Goal: Task Accomplishment & Management: Complete application form

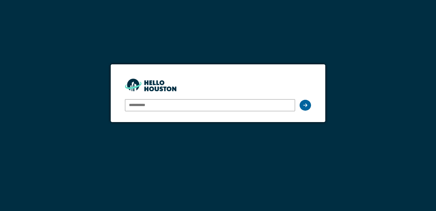
type input "**********"
click at [307, 104] on div at bounding box center [305, 105] width 11 height 11
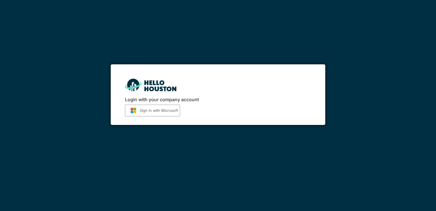
click at [150, 108] on button "Sign in with Microsoft" at bounding box center [152, 110] width 55 height 12
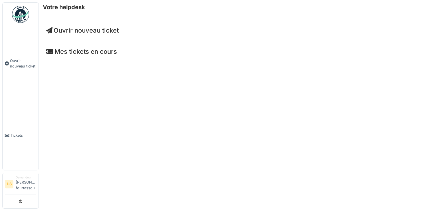
click at [83, 54] on h4 "Mes tickets en cours" at bounding box center [237, 51] width 382 height 7
click at [17, 134] on span "Tickets" at bounding box center [24, 134] width 26 height 5
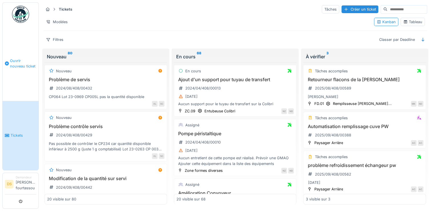
click at [20, 64] on span "Ouvrir nouveau ticket" at bounding box center [23, 63] width 26 height 11
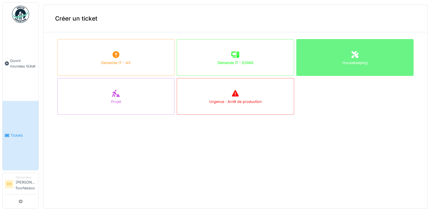
click at [330, 60] on div "Housekeeping" at bounding box center [354, 57] width 117 height 37
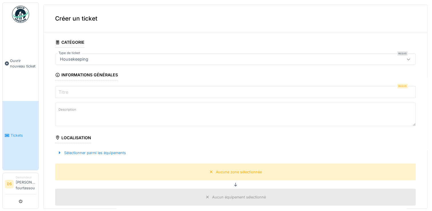
click at [99, 92] on input "Titre" at bounding box center [235, 92] width 360 height 12
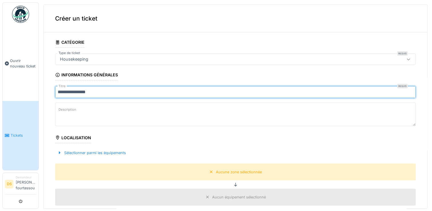
type input "**********"
click at [100, 113] on textarea "Description" at bounding box center [235, 113] width 360 height 23
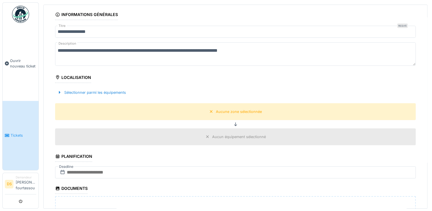
scroll to position [74, 0]
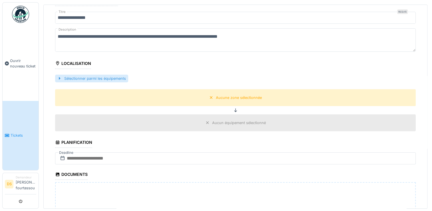
type textarea "**********"
click at [84, 79] on div "Sélectionner parmi les équipements" at bounding box center [91, 78] width 73 height 8
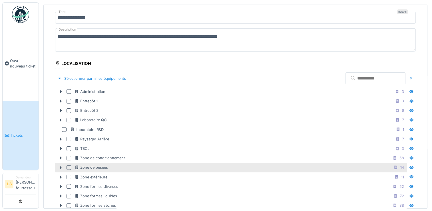
click at [110, 167] on div "Zone de pesées 14" at bounding box center [239, 167] width 331 height 7
click at [394, 167] on icon at bounding box center [395, 167] width 3 height 4
click at [99, 165] on div "Zone de pesées" at bounding box center [90, 166] width 33 height 5
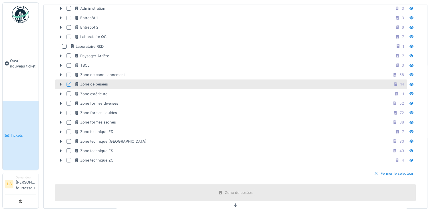
scroll to position [241, 0]
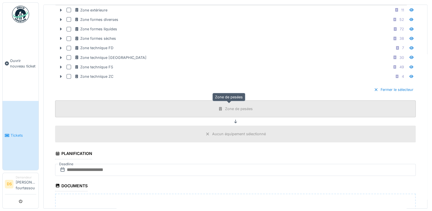
click at [232, 109] on div "Zone de pesées" at bounding box center [239, 108] width 28 height 5
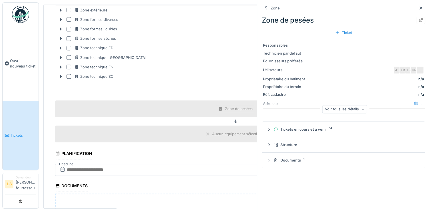
click at [213, 81] on div "Fermer le sélecteur" at bounding box center [235, 89] width 360 height 17
click at [134, 166] on input "text" at bounding box center [235, 170] width 360 height 12
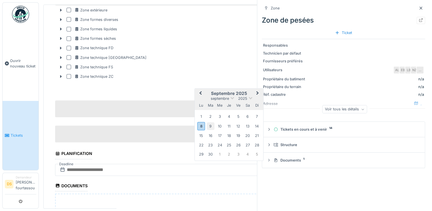
click at [210, 123] on div "9" at bounding box center [211, 126] width 8 height 8
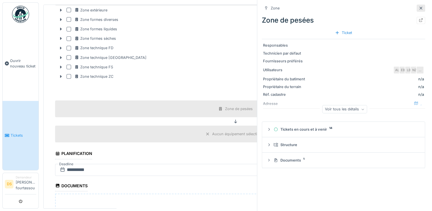
click at [418, 8] on icon at bounding box center [420, 8] width 5 height 4
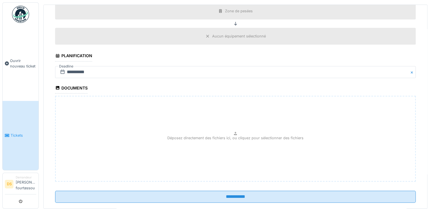
scroll to position [345, 0]
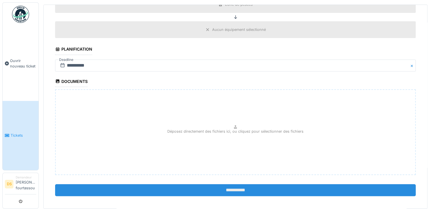
click at [232, 184] on input "**********" at bounding box center [235, 190] width 360 height 12
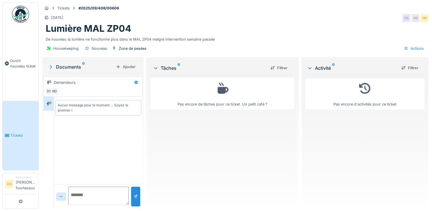
click at [67, 83] on div "Demandeurs" at bounding box center [65, 82] width 22 height 5
